Goal: Task Accomplishment & Management: Manage account settings

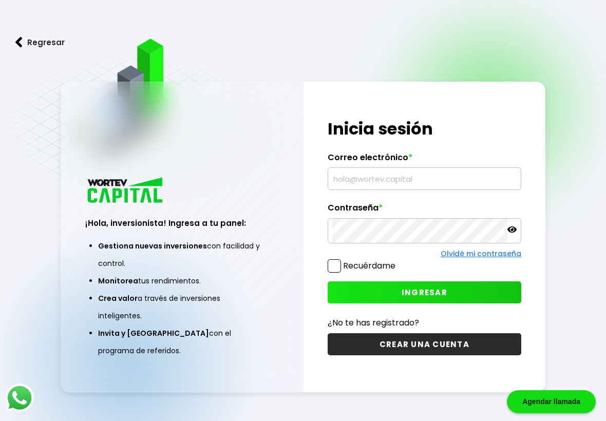
click at [419, 175] on input "text" at bounding box center [424, 179] width 184 height 22
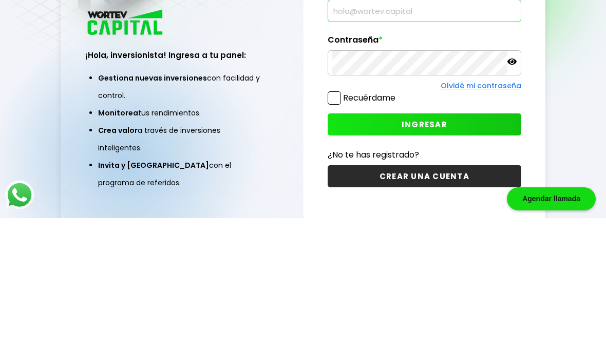
scroll to position [81, 0]
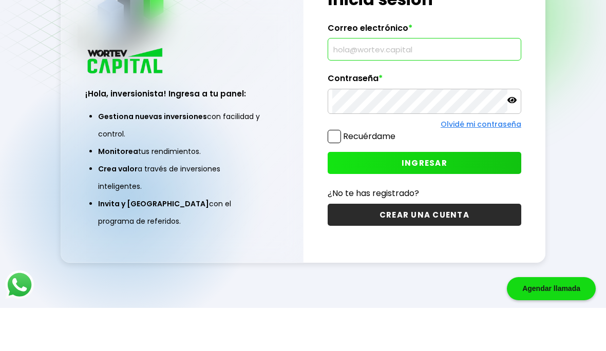
type input "[EMAIL_ADDRESS][DOMAIN_NAME]"
click at [431, 201] on span "INGRESAR" at bounding box center [425, 206] width 46 height 11
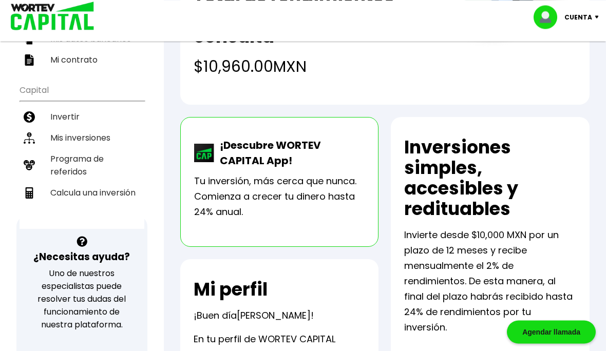
scroll to position [138, 0]
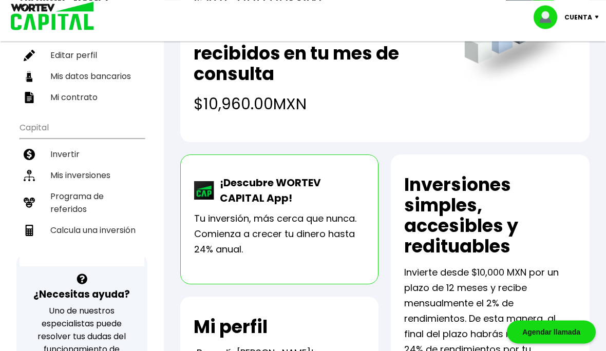
click at [90, 165] on li "Mis inversiones" at bounding box center [82, 175] width 125 height 21
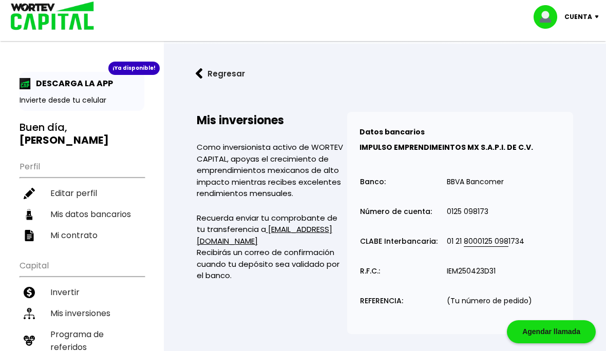
click at [586, 17] on p "Cuenta" at bounding box center [579, 16] width 28 height 15
click at [569, 74] on li "Cerrar sesión" at bounding box center [568, 68] width 82 height 21
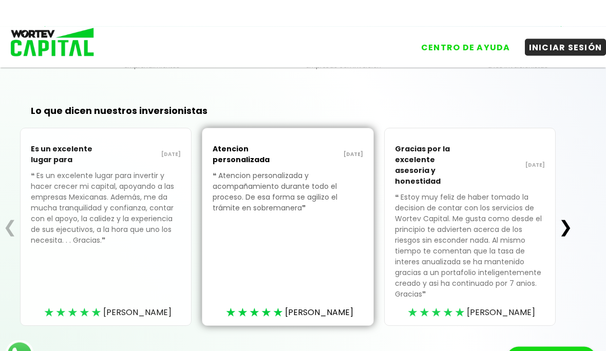
scroll to position [349, 0]
